Goal: Communication & Community: Share content

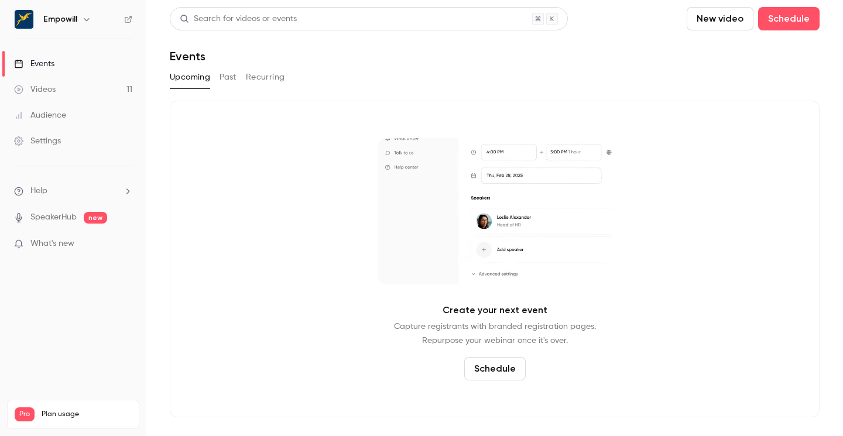
drag, startPoint x: 0, startPoint y: 0, endPoint x: 82, endPoint y: 19, distance: 84.2
click at [82, 19] on icon "button" at bounding box center [86, 19] width 9 height 9
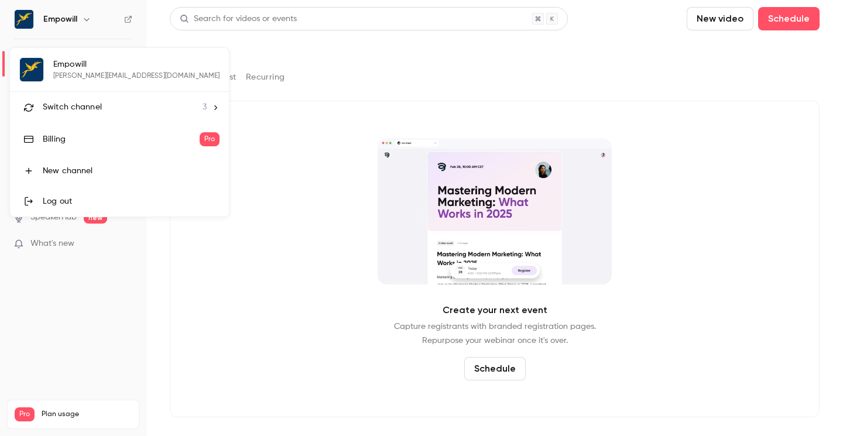
drag, startPoint x: 82, startPoint y: 19, endPoint x: 81, endPoint y: 105, distance: 85.5
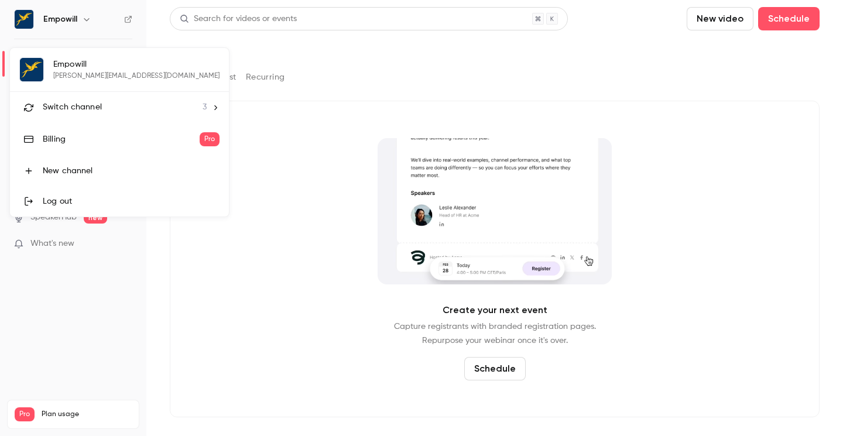
click at [81, 105] on span "Switch channel" at bounding box center [72, 107] width 59 height 12
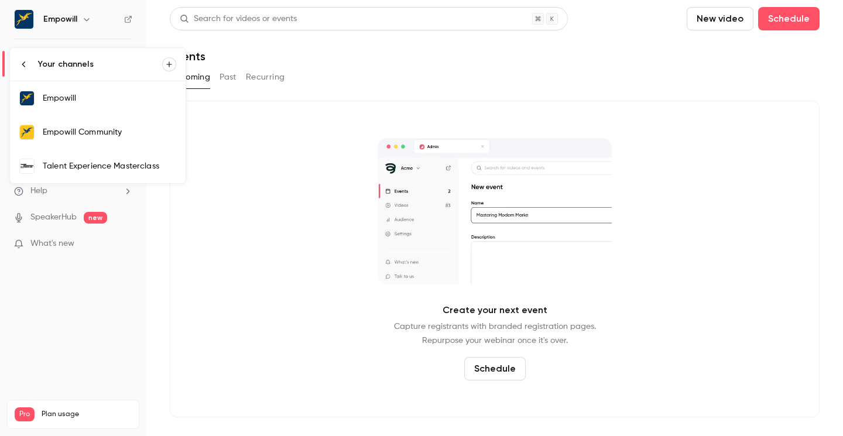
drag, startPoint x: 81, startPoint y: 105, endPoint x: 104, endPoint y: 133, distance: 36.2
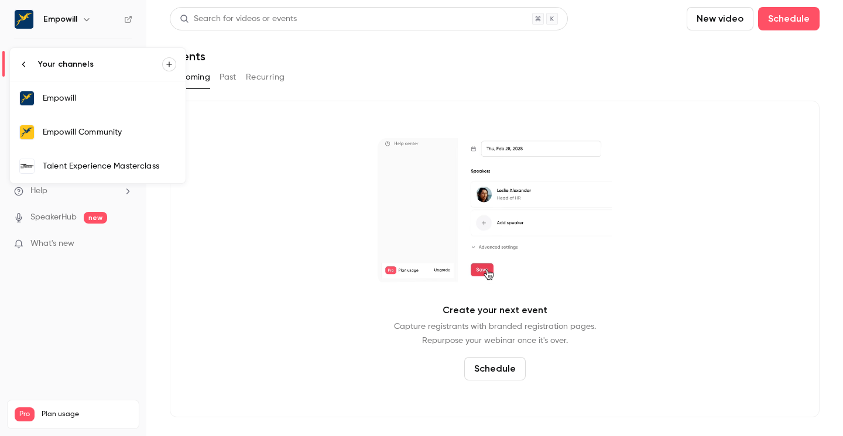
click at [104, 133] on div "Empowill Community" at bounding box center [109, 132] width 133 height 12
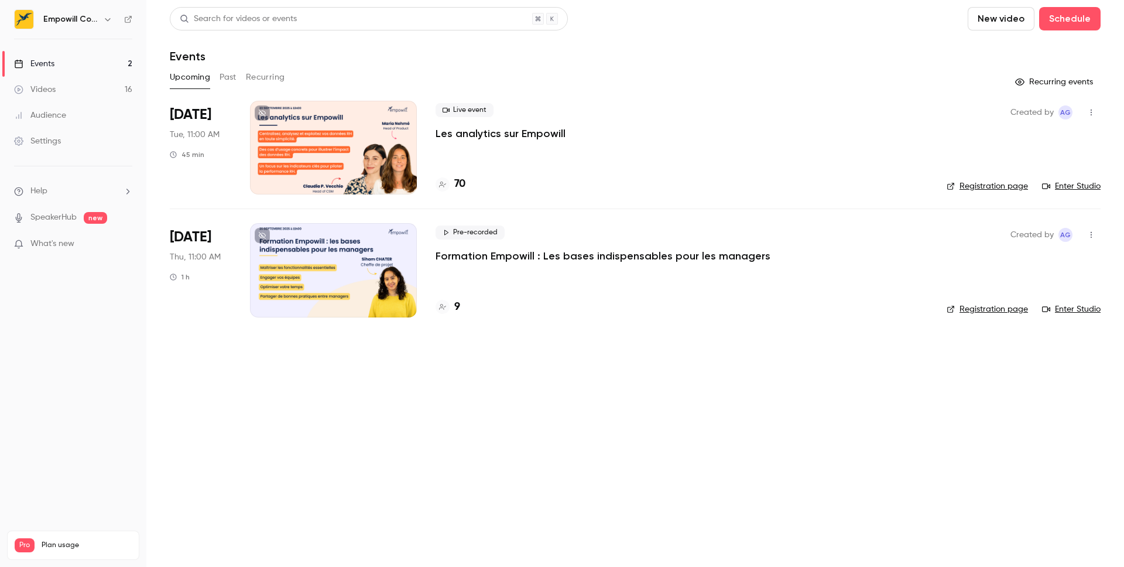
click at [287, 163] on div at bounding box center [333, 148] width 167 height 94
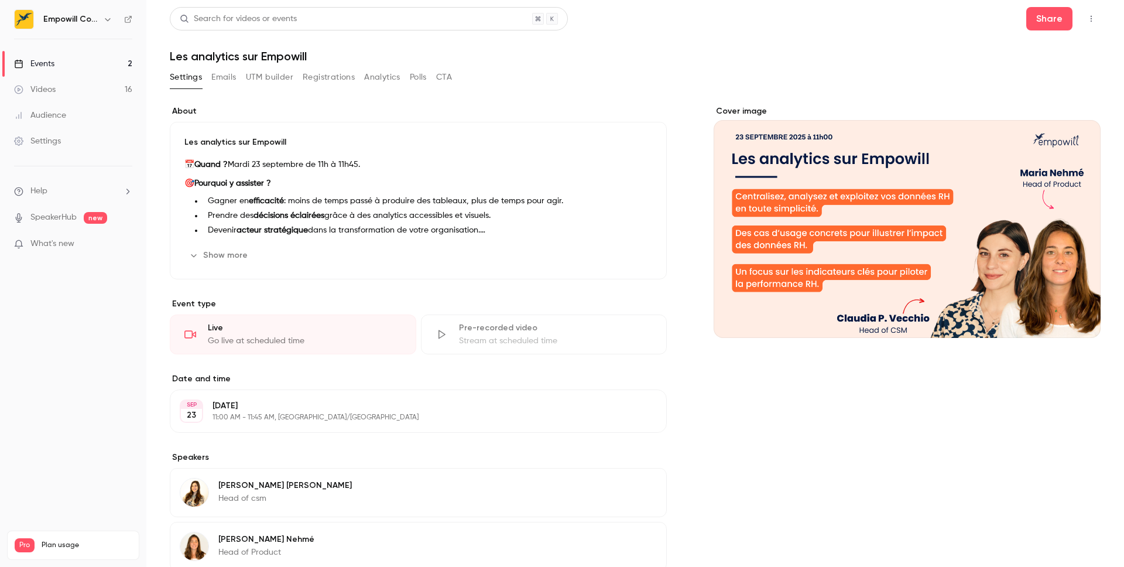
click at [299, 333] on div "Live" at bounding box center [305, 328] width 194 height 12
click at [209, 258] on button "Show more" at bounding box center [219, 254] width 70 height 19
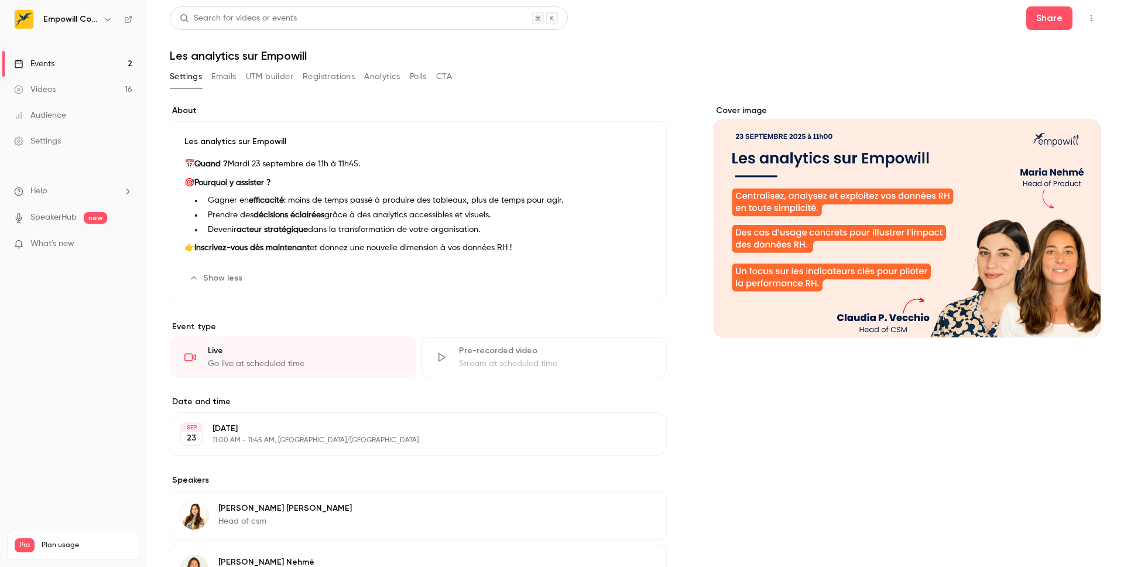
click at [220, 80] on button "Emails" at bounding box center [223, 76] width 25 height 19
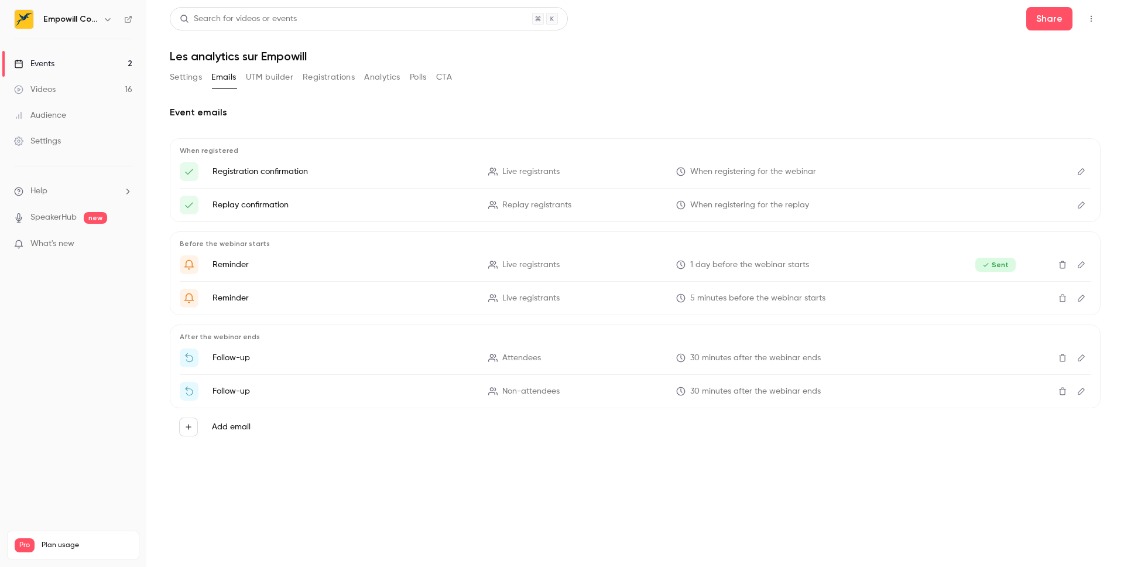
click at [185, 78] on button "Settings" at bounding box center [186, 77] width 32 height 19
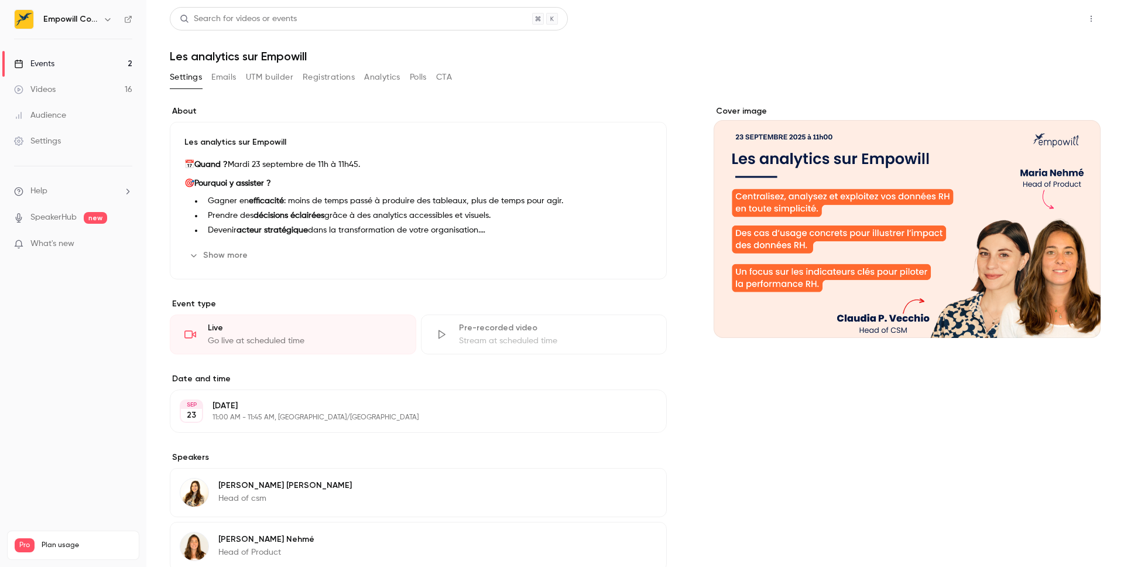
click at [1044, 22] on button "Share" at bounding box center [1049, 18] width 46 height 23
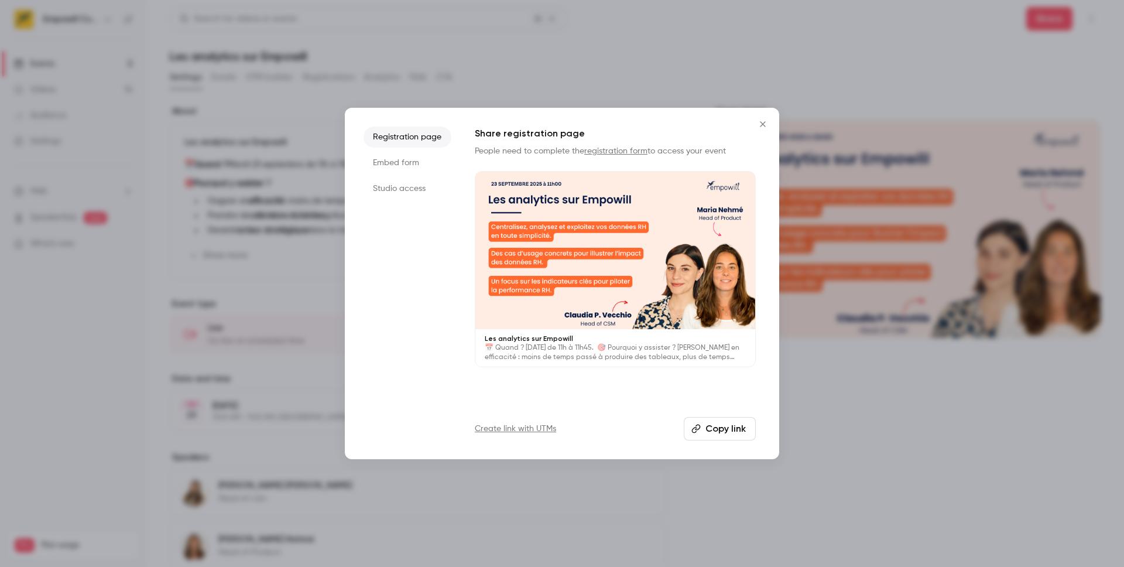
click at [412, 183] on li "Studio access" at bounding box center [408, 188] width 88 height 21
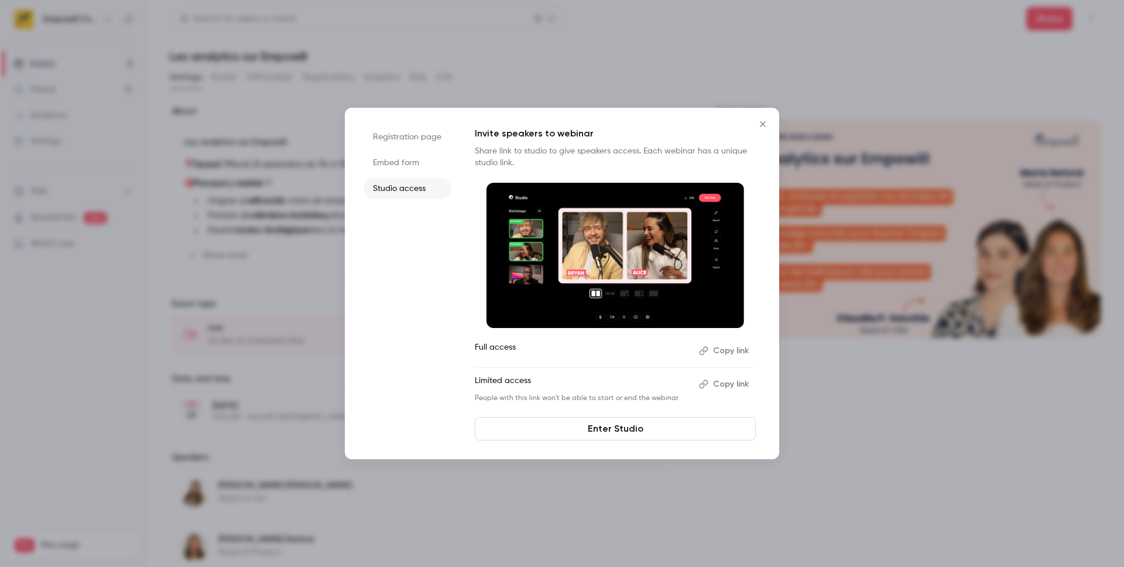
click at [634, 426] on link "Enter Studio" at bounding box center [615, 428] width 281 height 23
click at [733, 354] on button "Copy link" at bounding box center [724, 350] width 61 height 19
click at [725, 350] on button "Copy link" at bounding box center [724, 350] width 61 height 19
